Goal: Browse casually

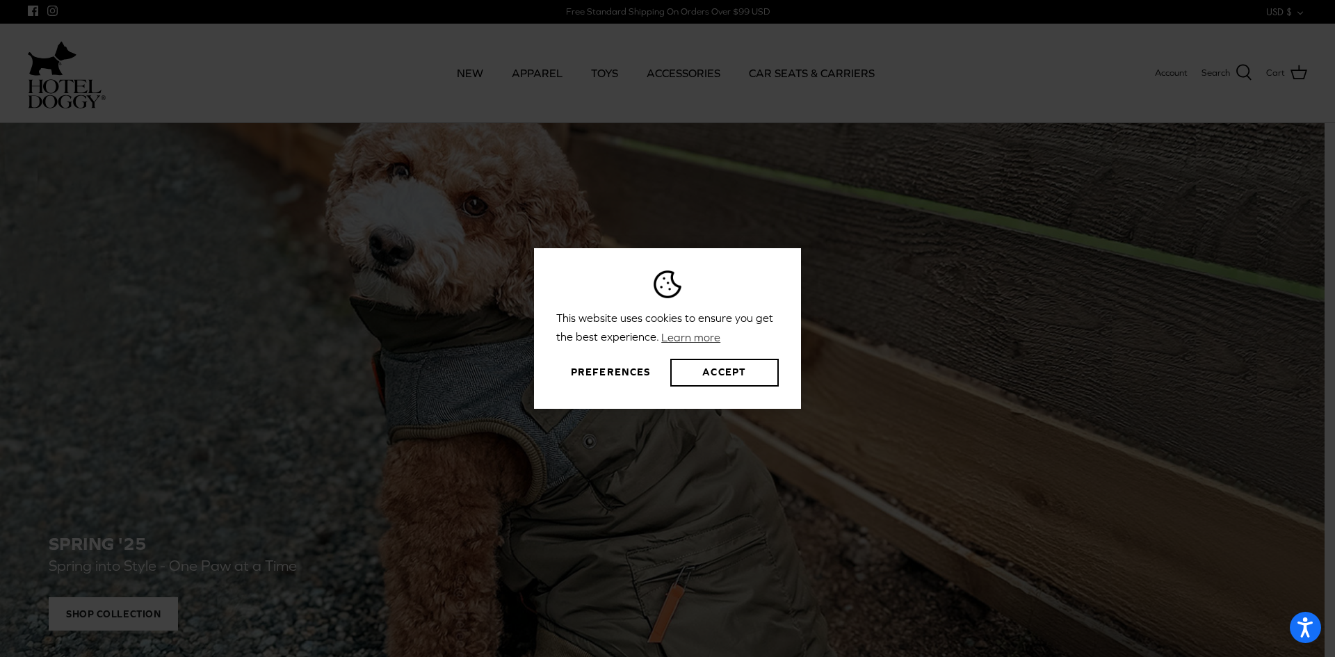
click at [601, 376] on button "Preferences" at bounding box center [610, 373] width 109 height 28
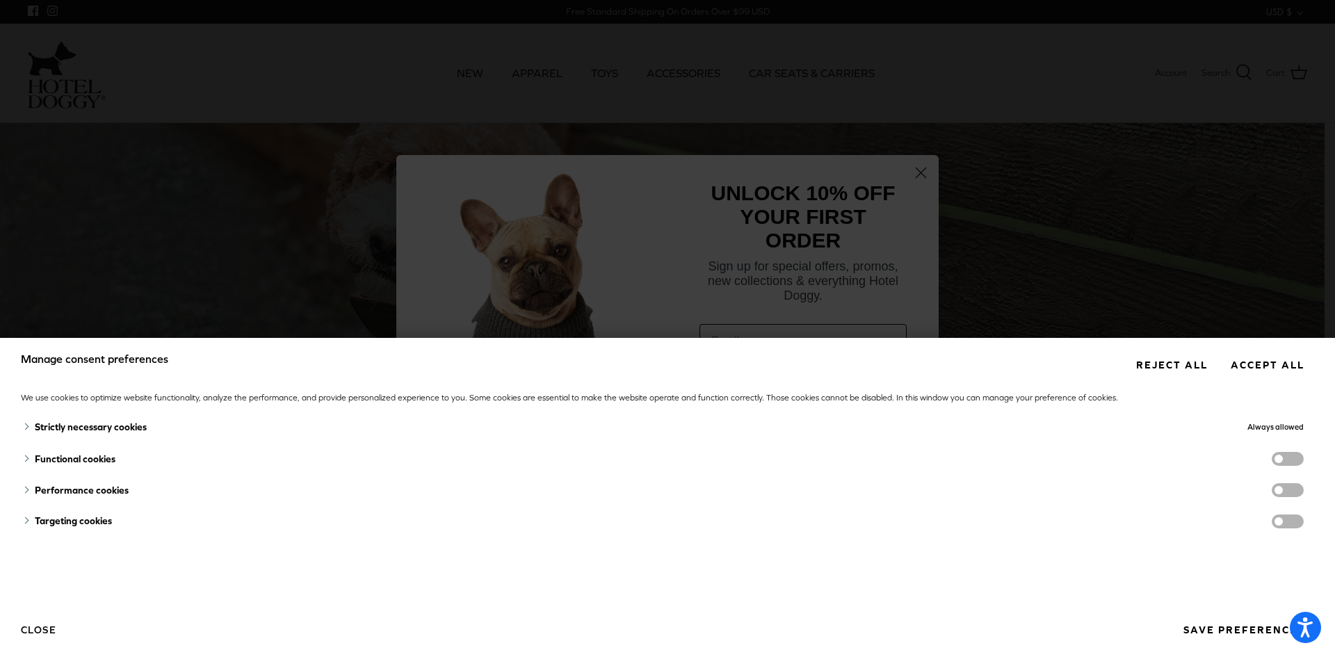
click at [1171, 368] on button "Reject all" at bounding box center [1172, 365] width 92 height 26
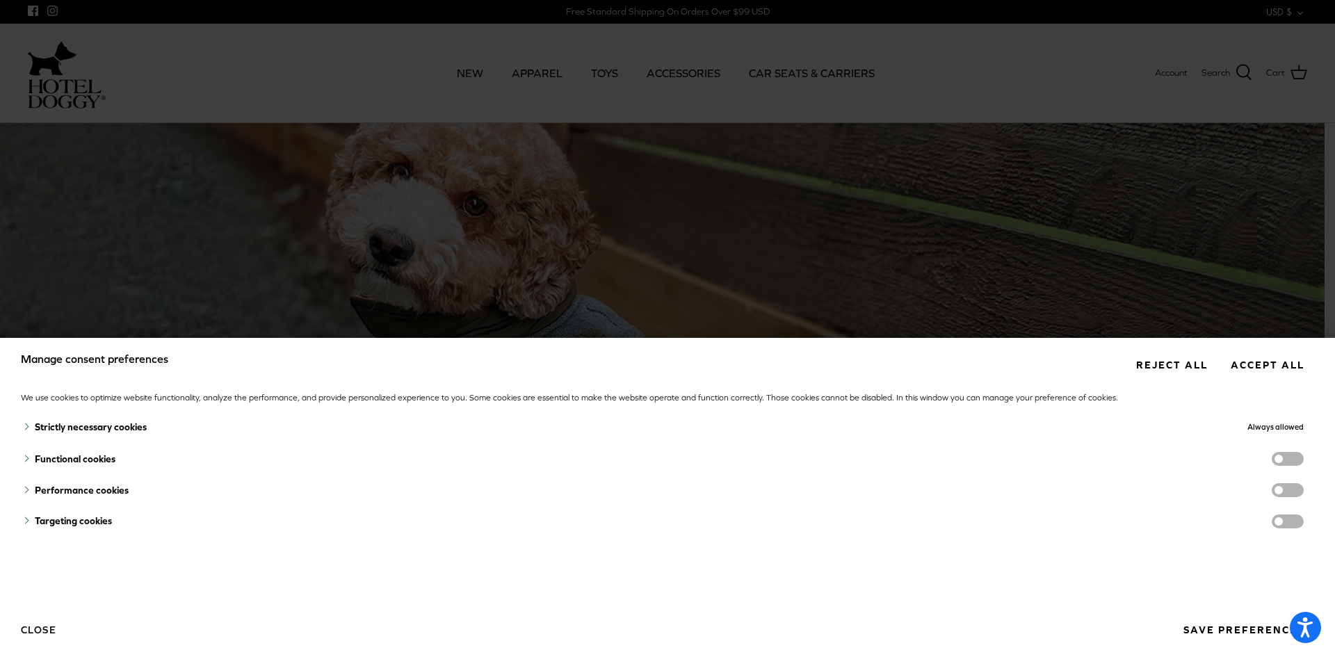
click at [1249, 628] on button "Save preferences" at bounding box center [1243, 631] width 141 height 26
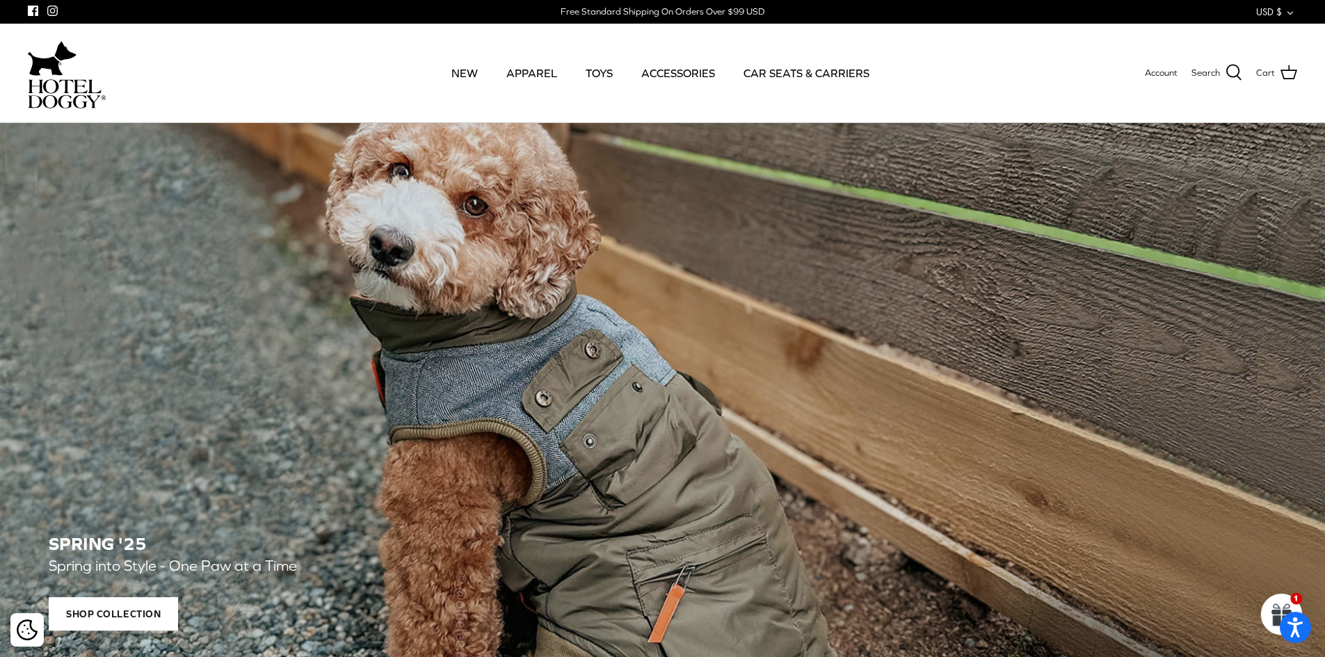
click at [170, 182] on div "SPRING '25 Spring into Style - One Paw at a Time Shop Collection" at bounding box center [662, 401] width 1325 height 556
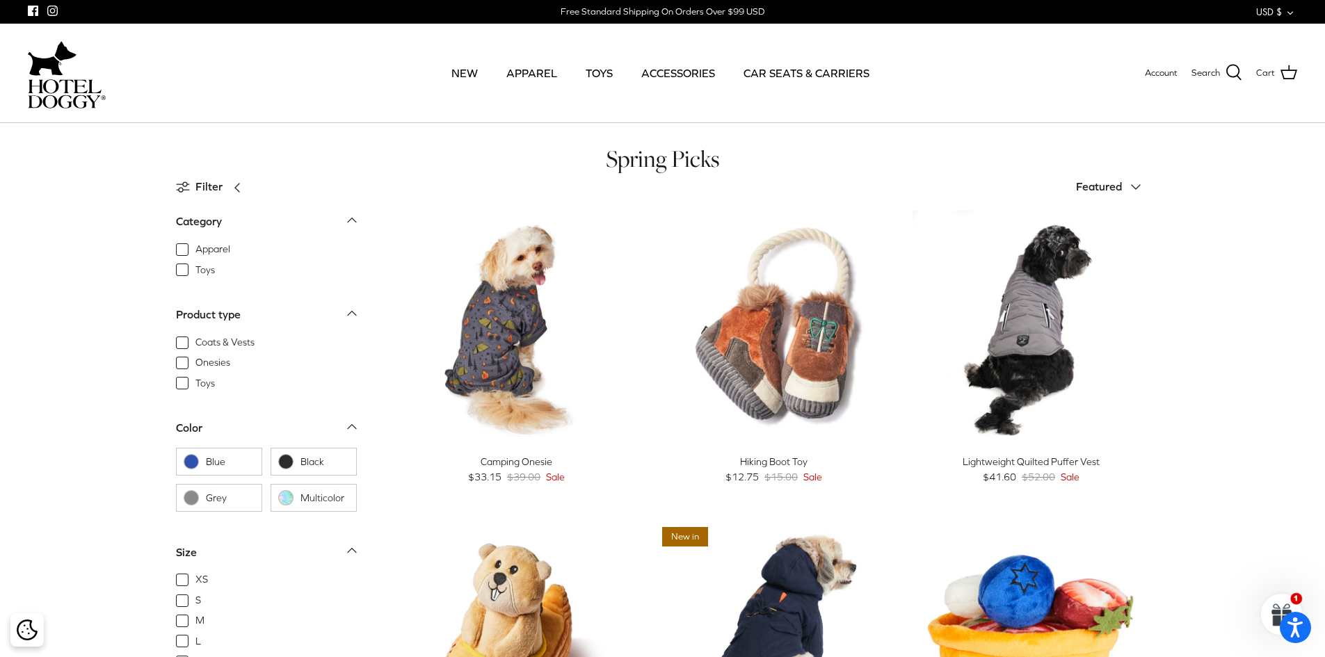
click at [73, 86] on img at bounding box center [67, 93] width 78 height 29
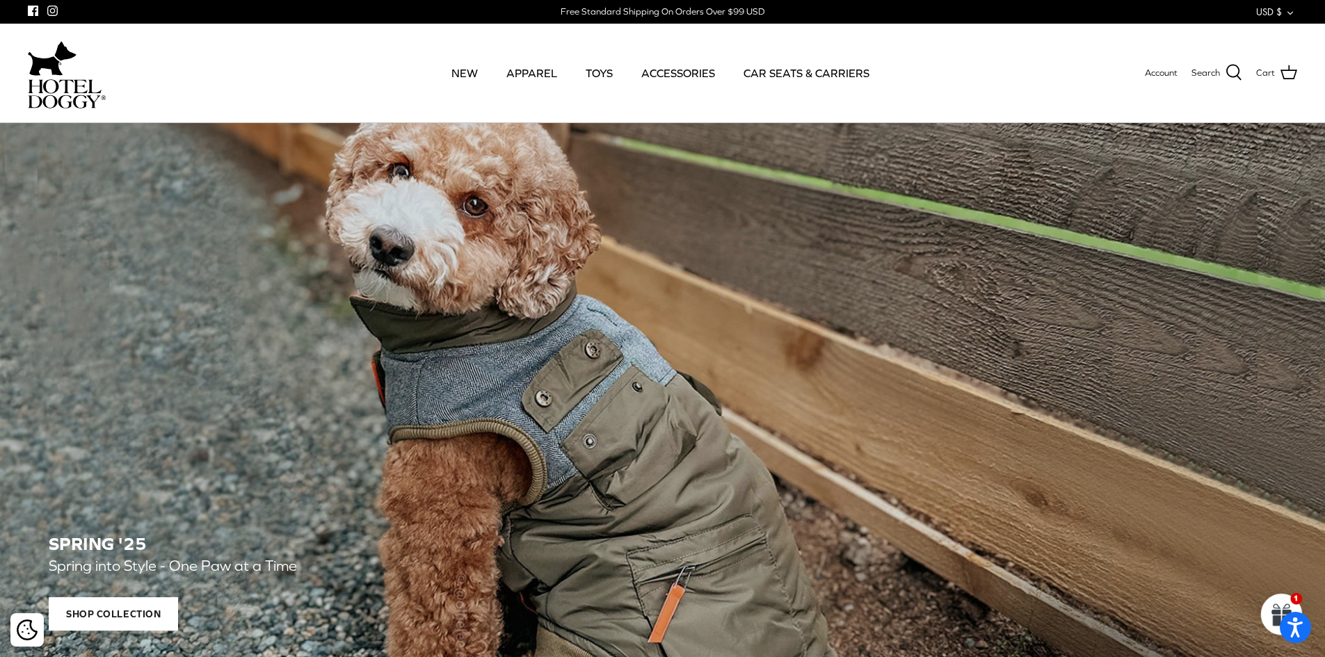
click at [1155, 338] on div "SPRING '25 Spring into Style - One Paw at a Time Shop Collection" at bounding box center [662, 401] width 1325 height 556
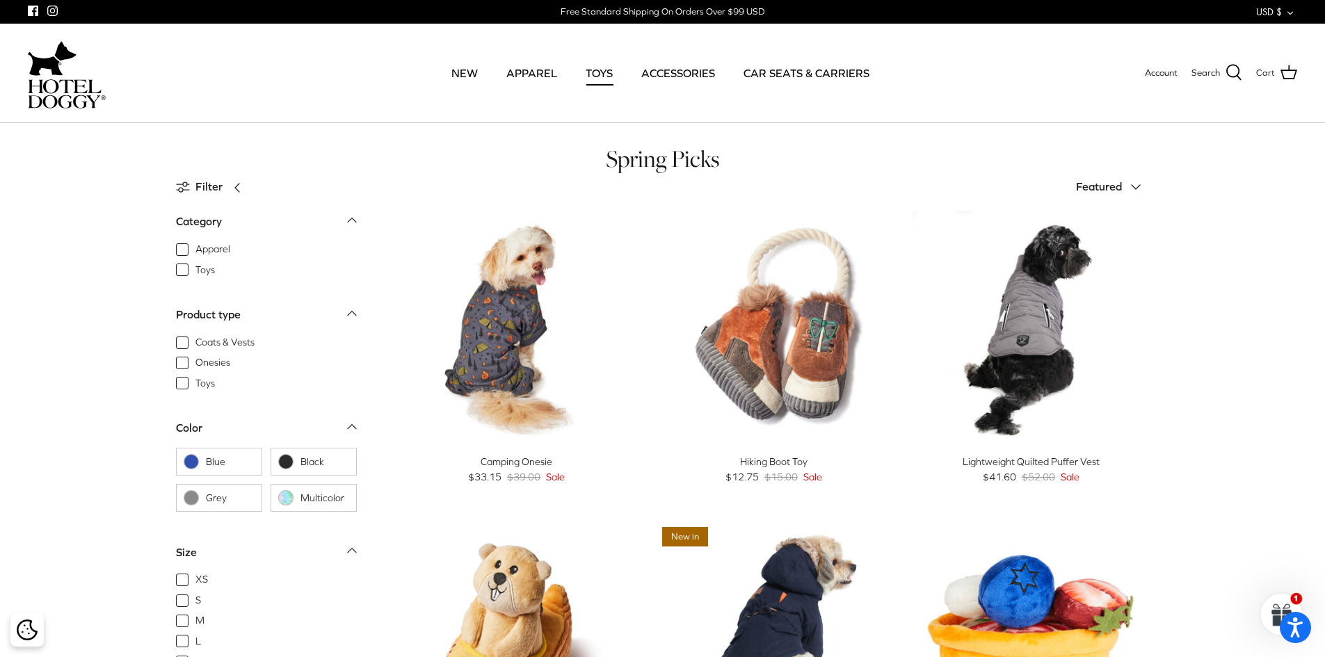
click at [610, 73] on link "TOYS" at bounding box center [599, 72] width 52 height 47
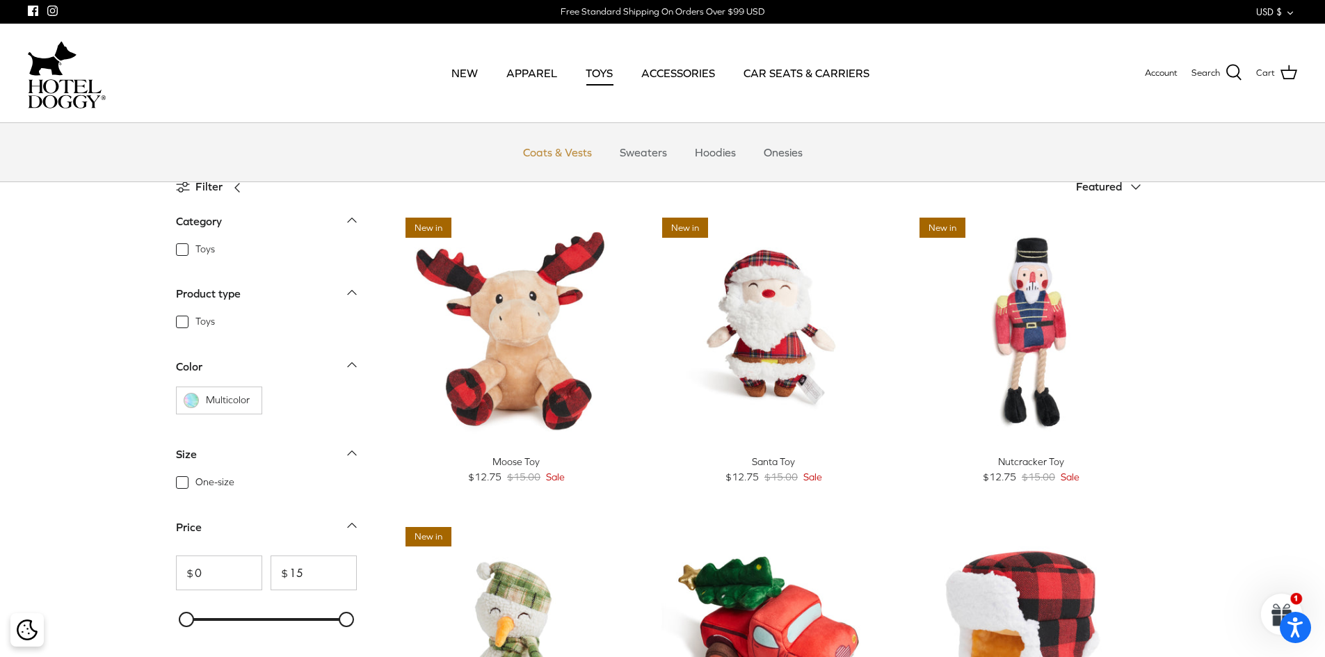
click at [553, 152] on link "Coats & Vests" at bounding box center [558, 152] width 94 height 42
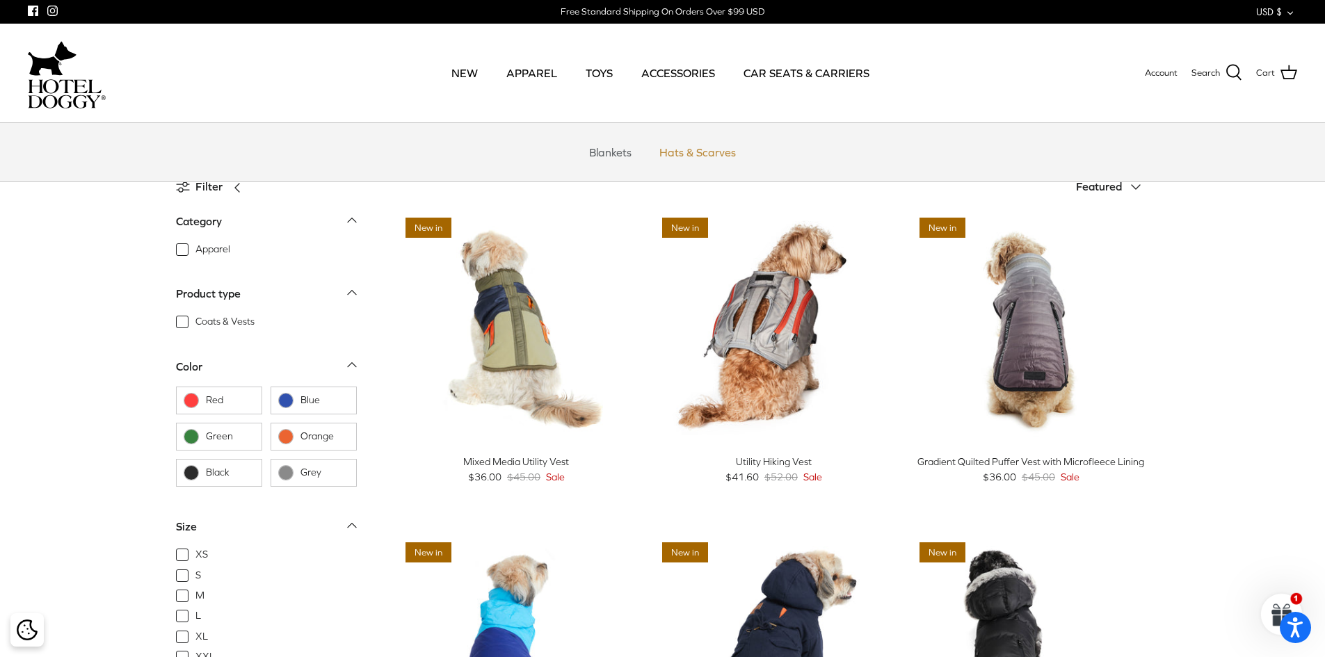
click at [691, 155] on link "Hats & Scarves" at bounding box center [698, 152] width 102 height 42
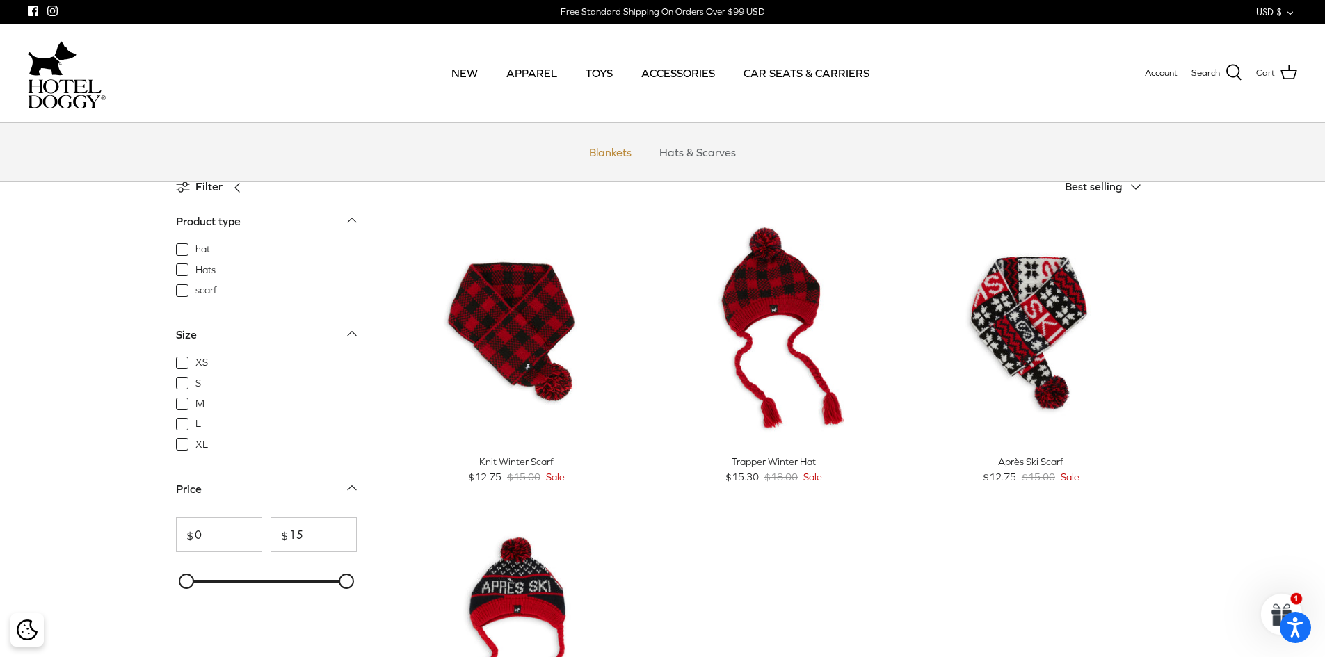
click at [612, 157] on link "Blankets" at bounding box center [610, 152] width 67 height 42
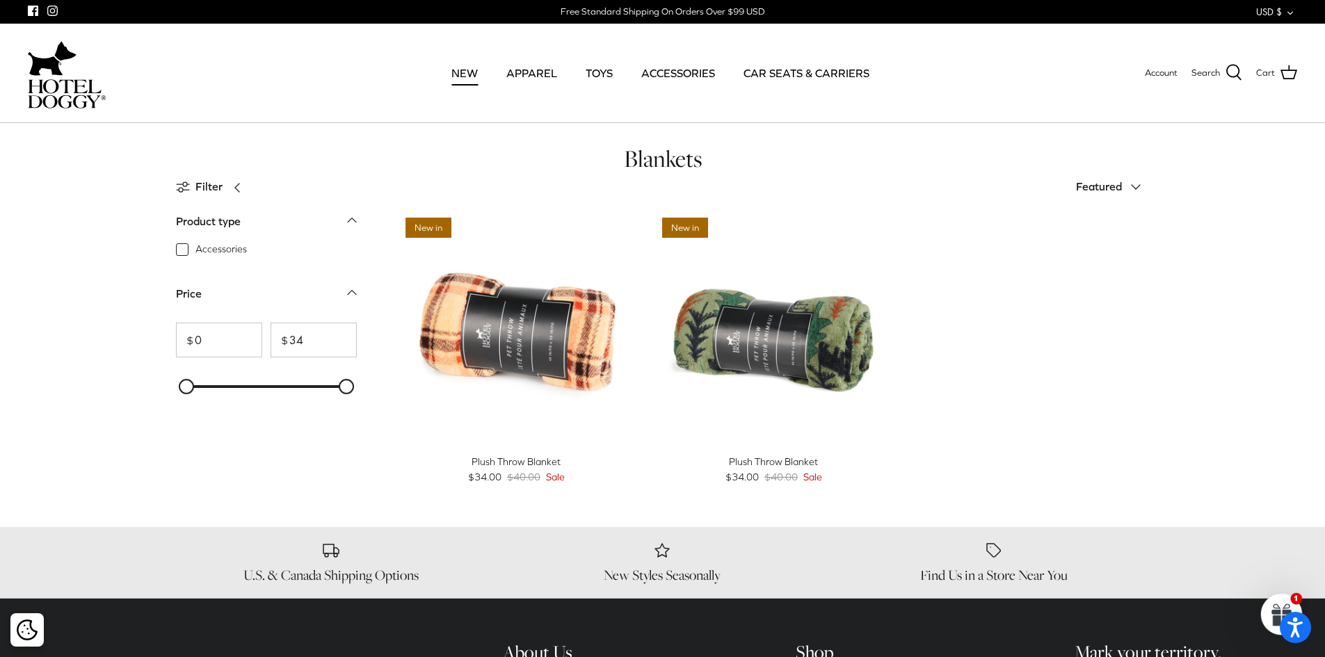
click at [465, 72] on link "NEW" at bounding box center [464, 72] width 51 height 47
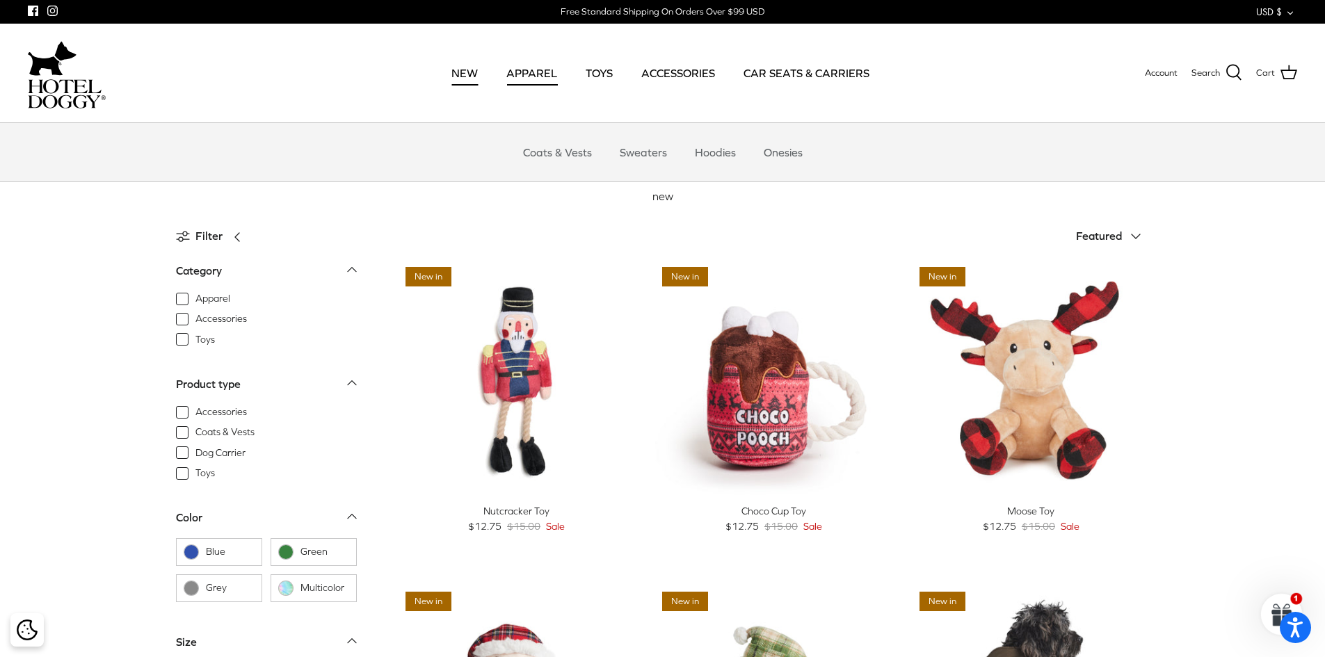
click at [528, 72] on link "APPAREL" at bounding box center [532, 72] width 76 height 47
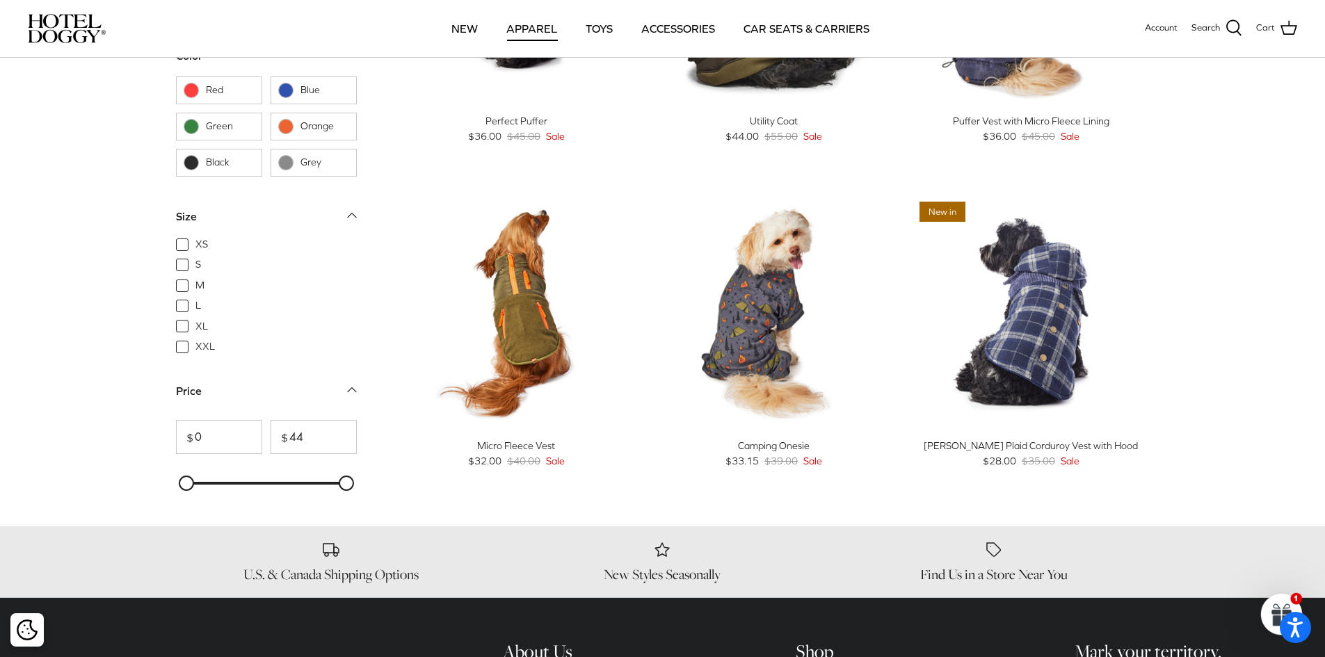
scroll to position [1600, 0]
